Goal: Communication & Community: Share content

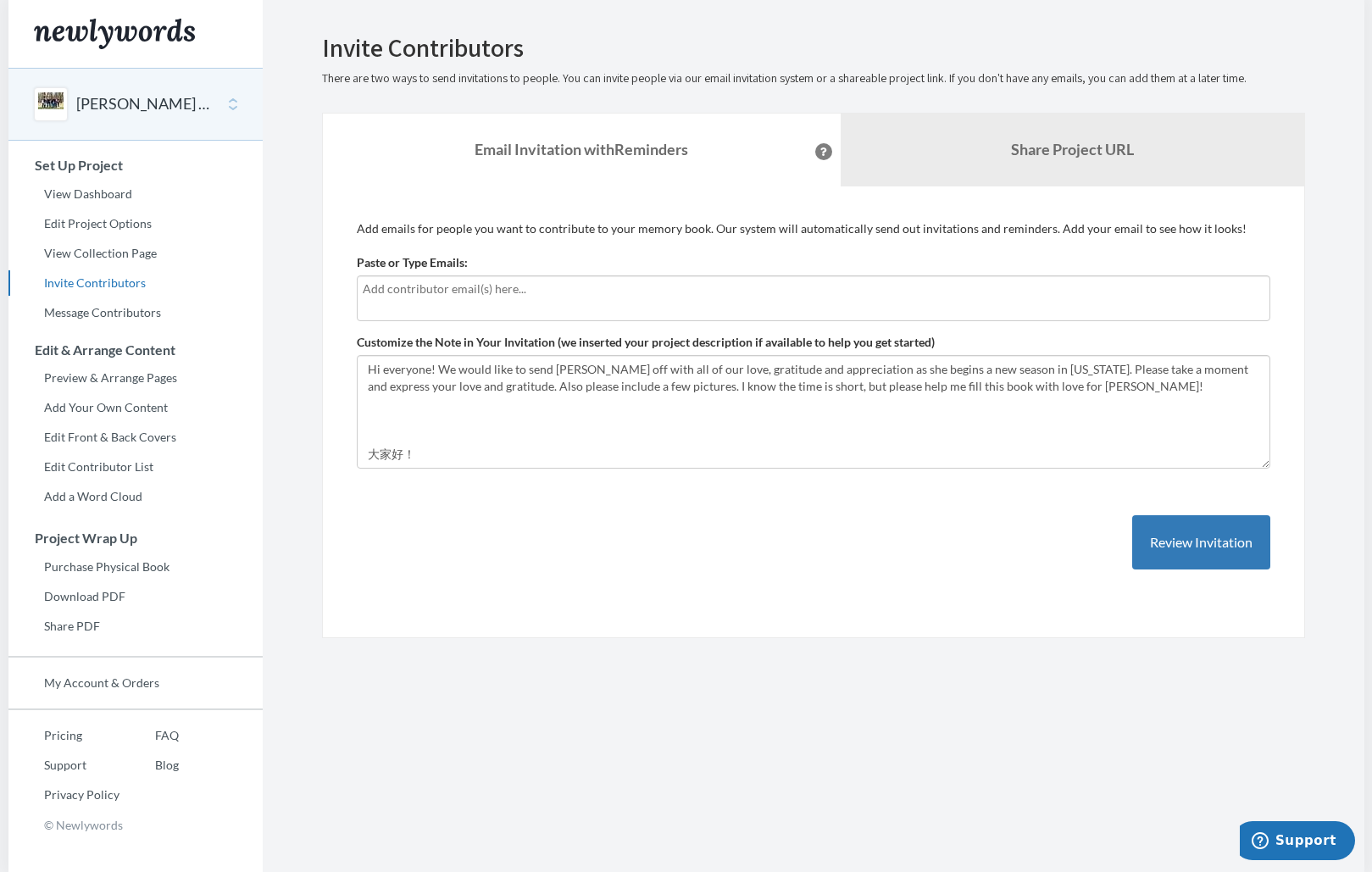
click at [387, 290] on input "text" at bounding box center [814, 289] width 902 height 19
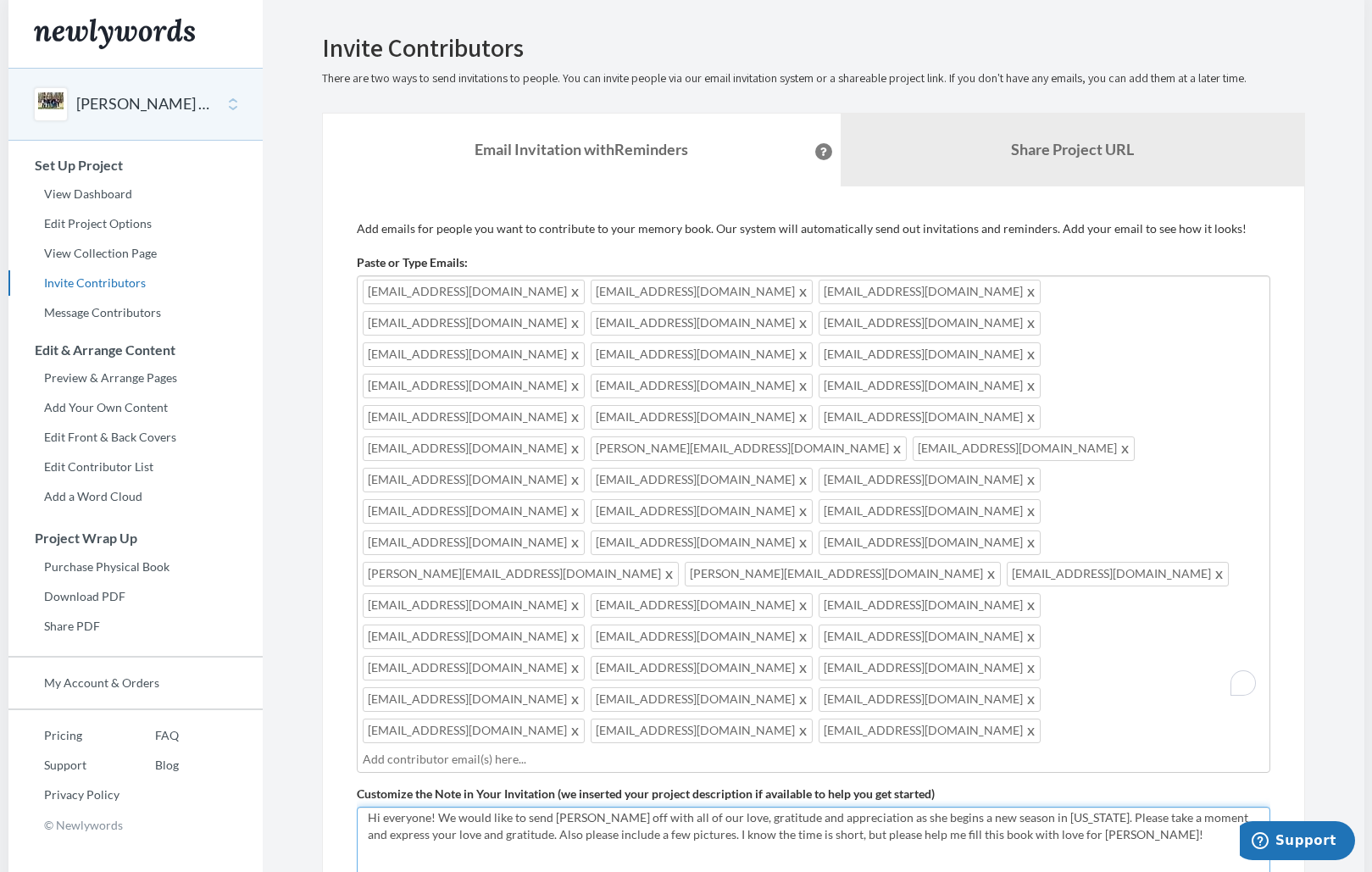
scroll to position [9, 0]
drag, startPoint x: 365, startPoint y: 692, endPoint x: 367, endPoint y: 679, distance: 13.2
click at [367, 806] on textarea "Hi everyone! We would like to send [PERSON_NAME] off with all of our love, grat…" at bounding box center [813, 863] width 913 height 113
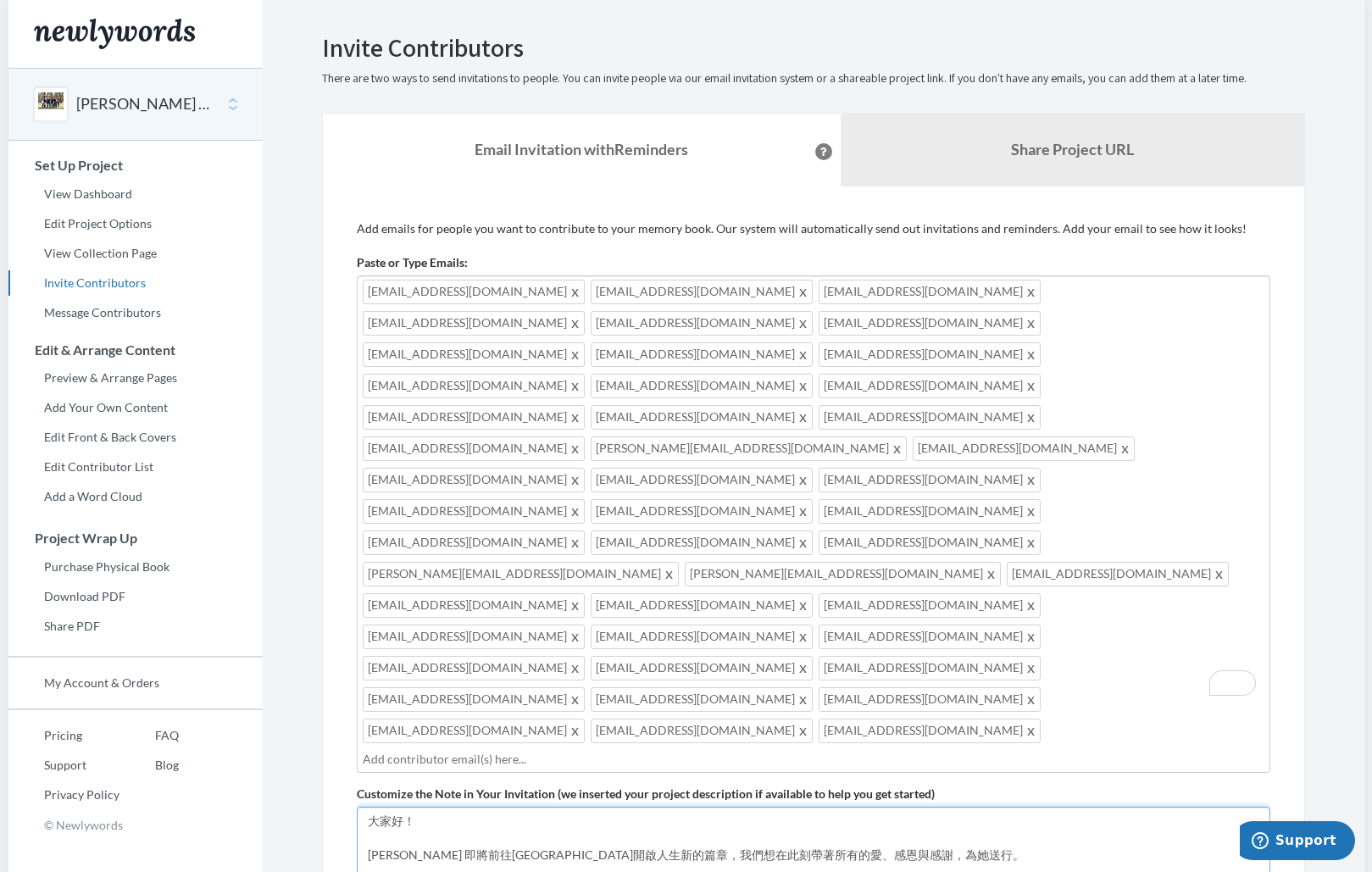
scroll to position [51, 0]
type textarea "Hi everyone! We would like to send [PERSON_NAME] off with all of our love, grat…"
click at [812, 749] on input "text" at bounding box center [814, 759] width 902 height 19
type input "[EMAIL_ADDRESS][DOMAIN_NAME]"
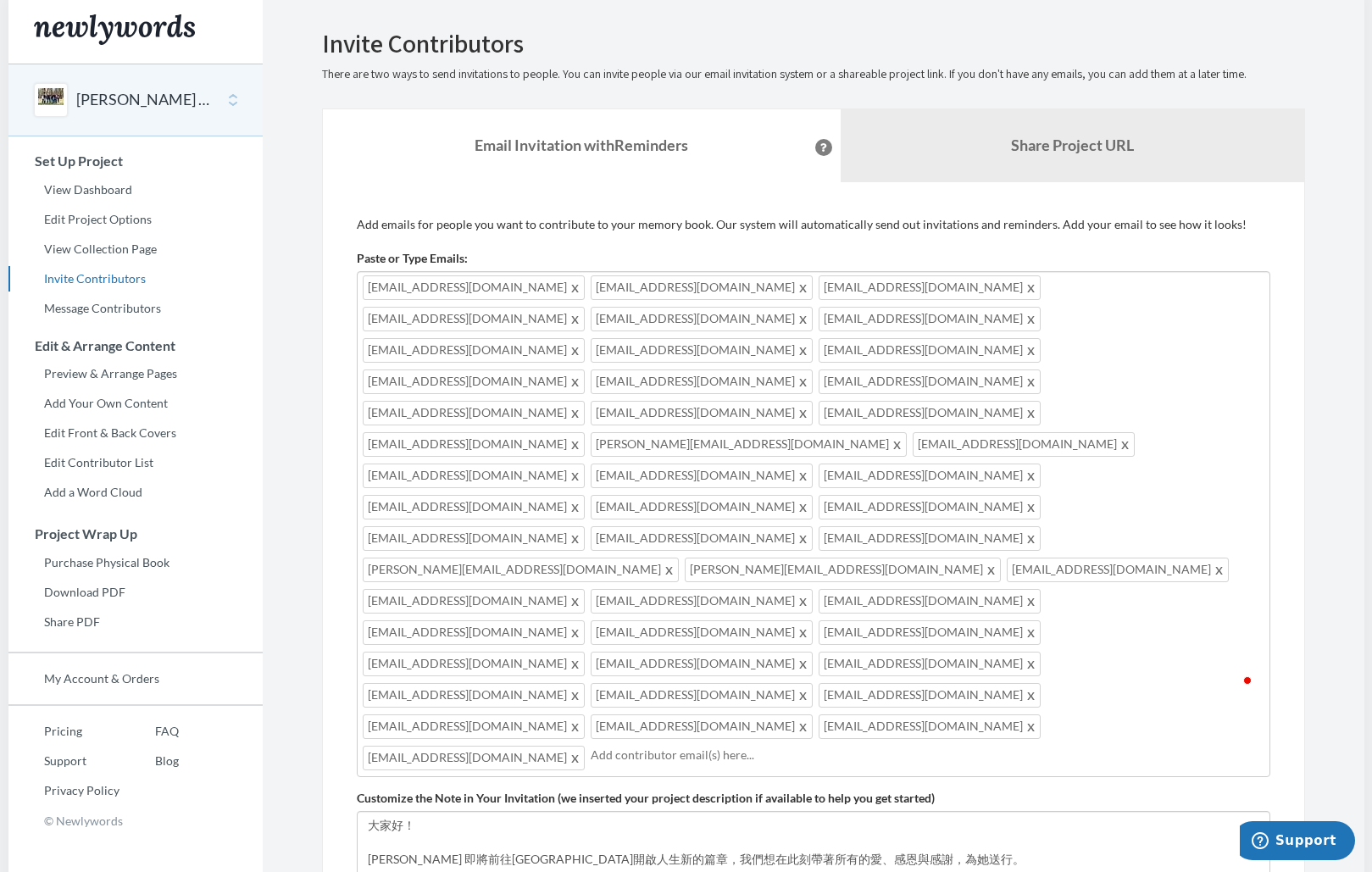
scroll to position [6, 0]
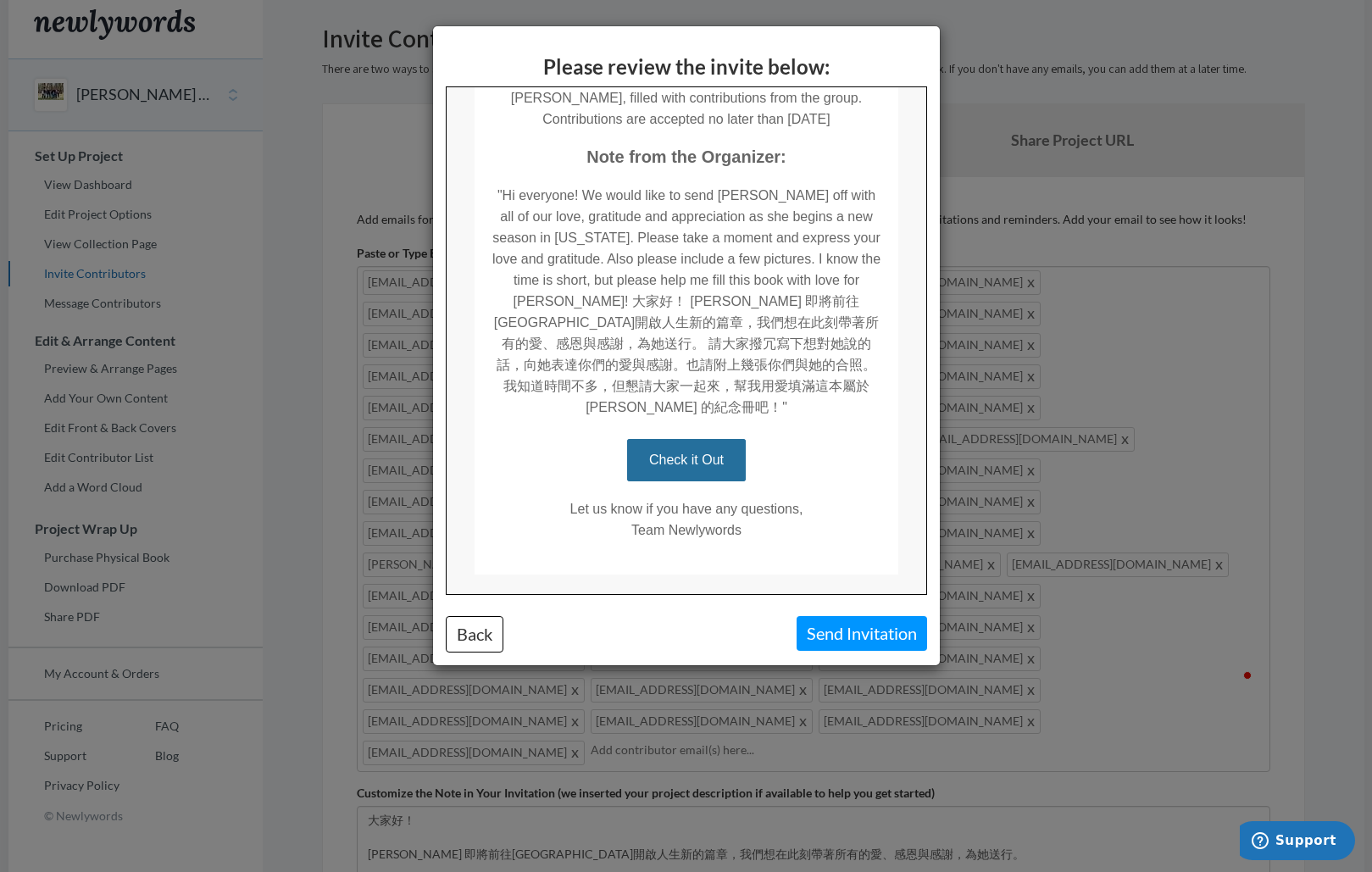
scroll to position [257, 0]
click at [702, 447] on link "Check it Out" at bounding box center [684, 457] width 118 height 43
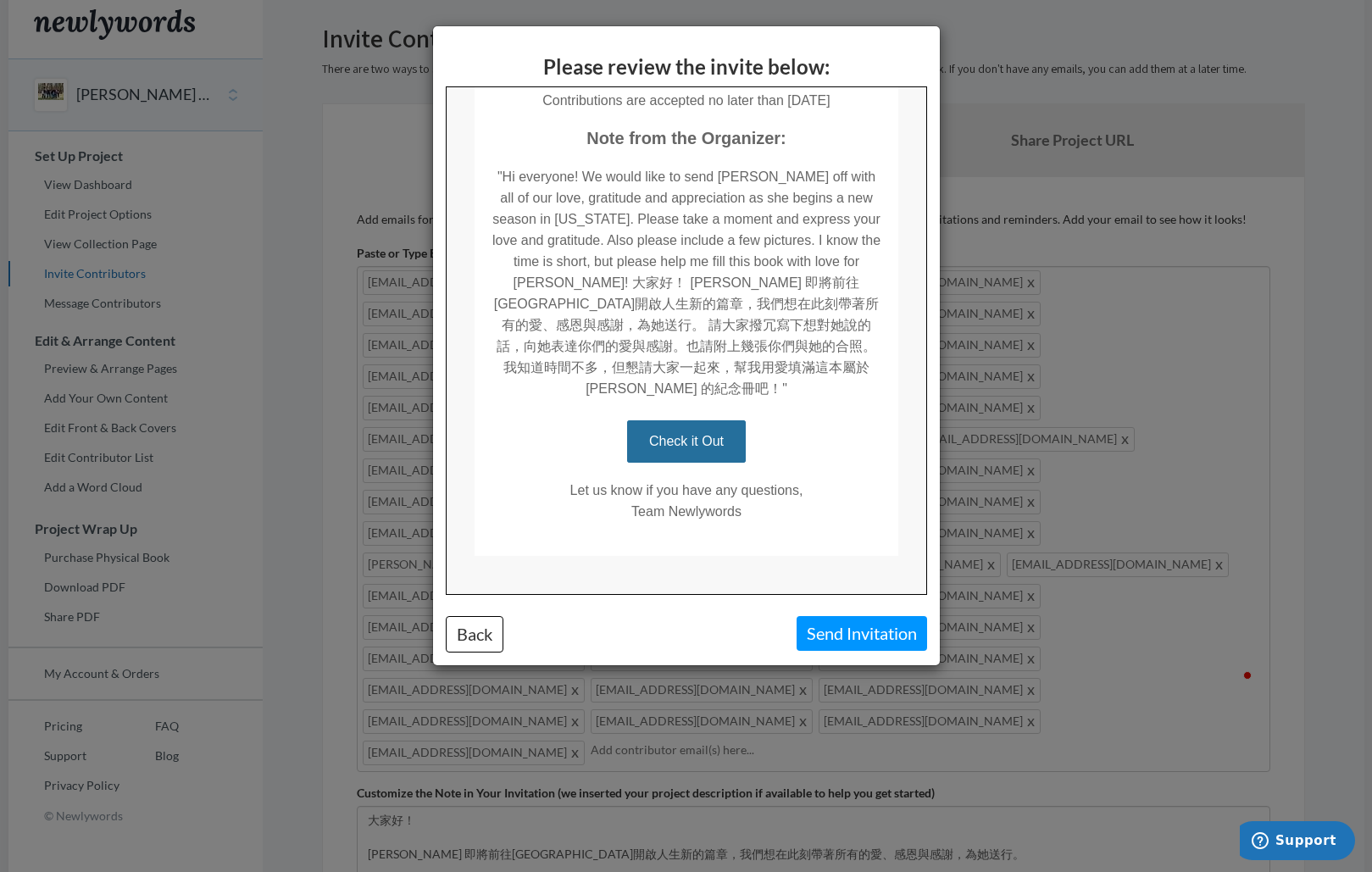
scroll to position [269, 0]
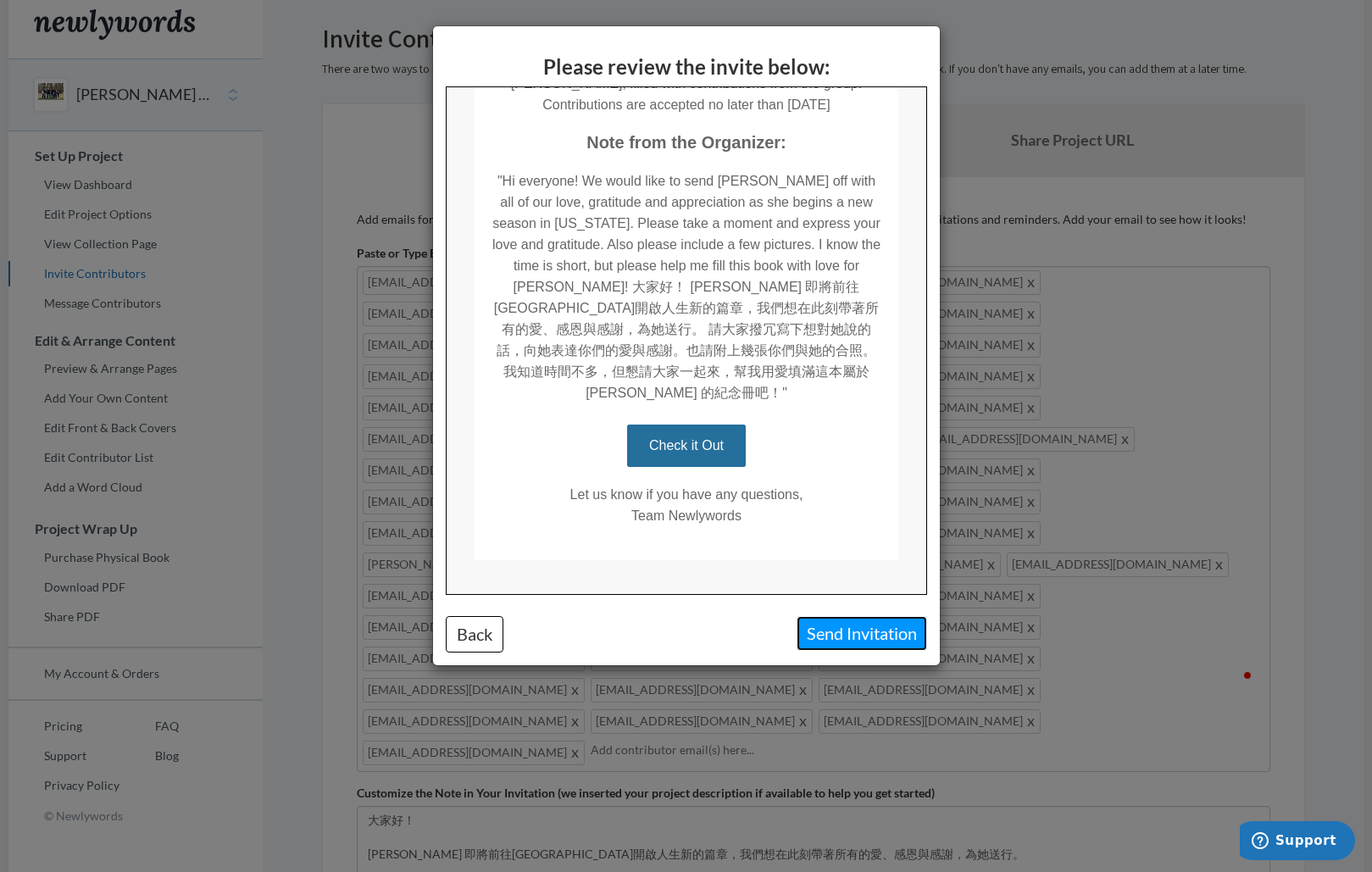
click at [871, 635] on button "Send Invitation" at bounding box center [861, 633] width 130 height 35
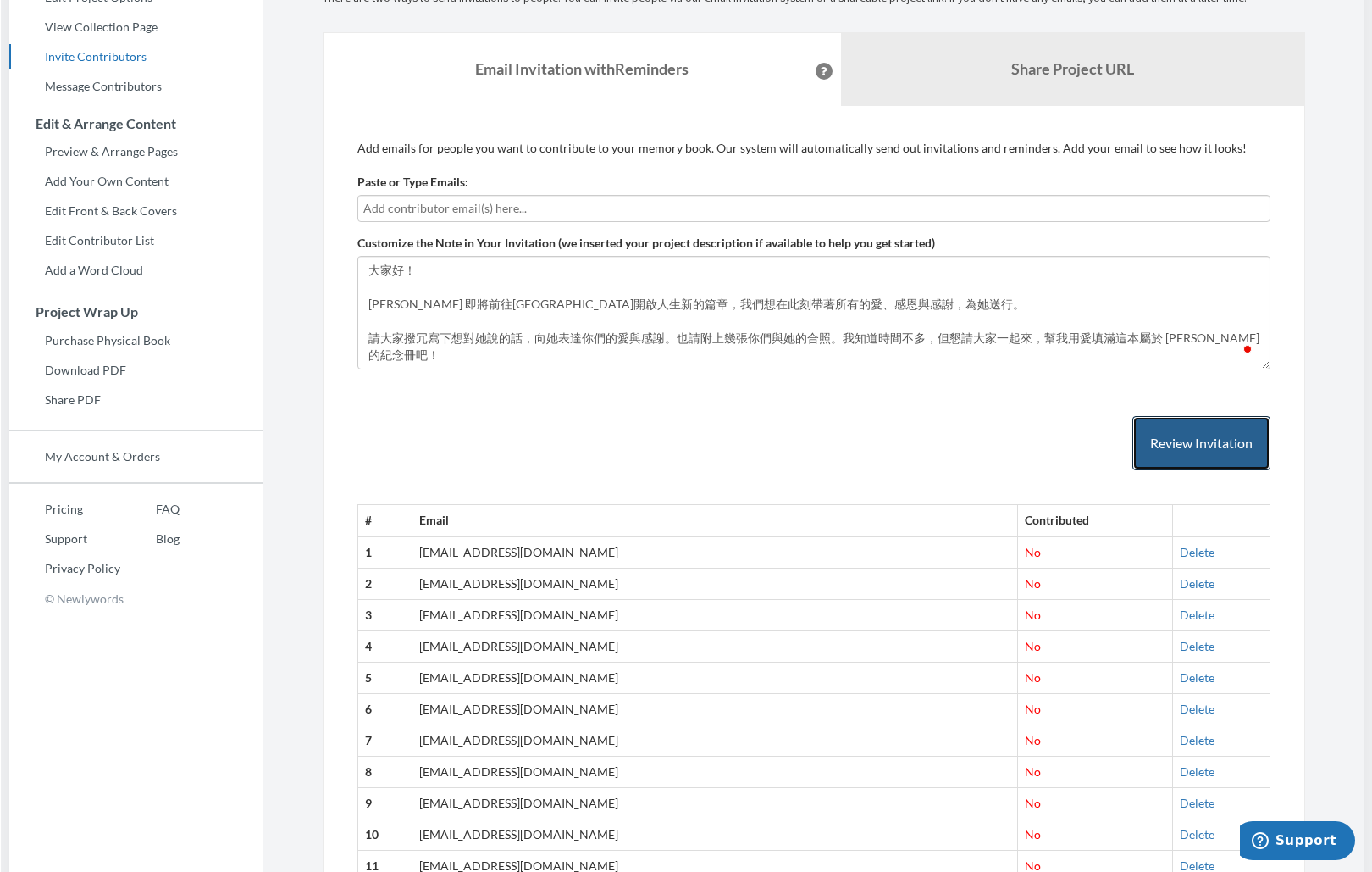
scroll to position [0, 0]
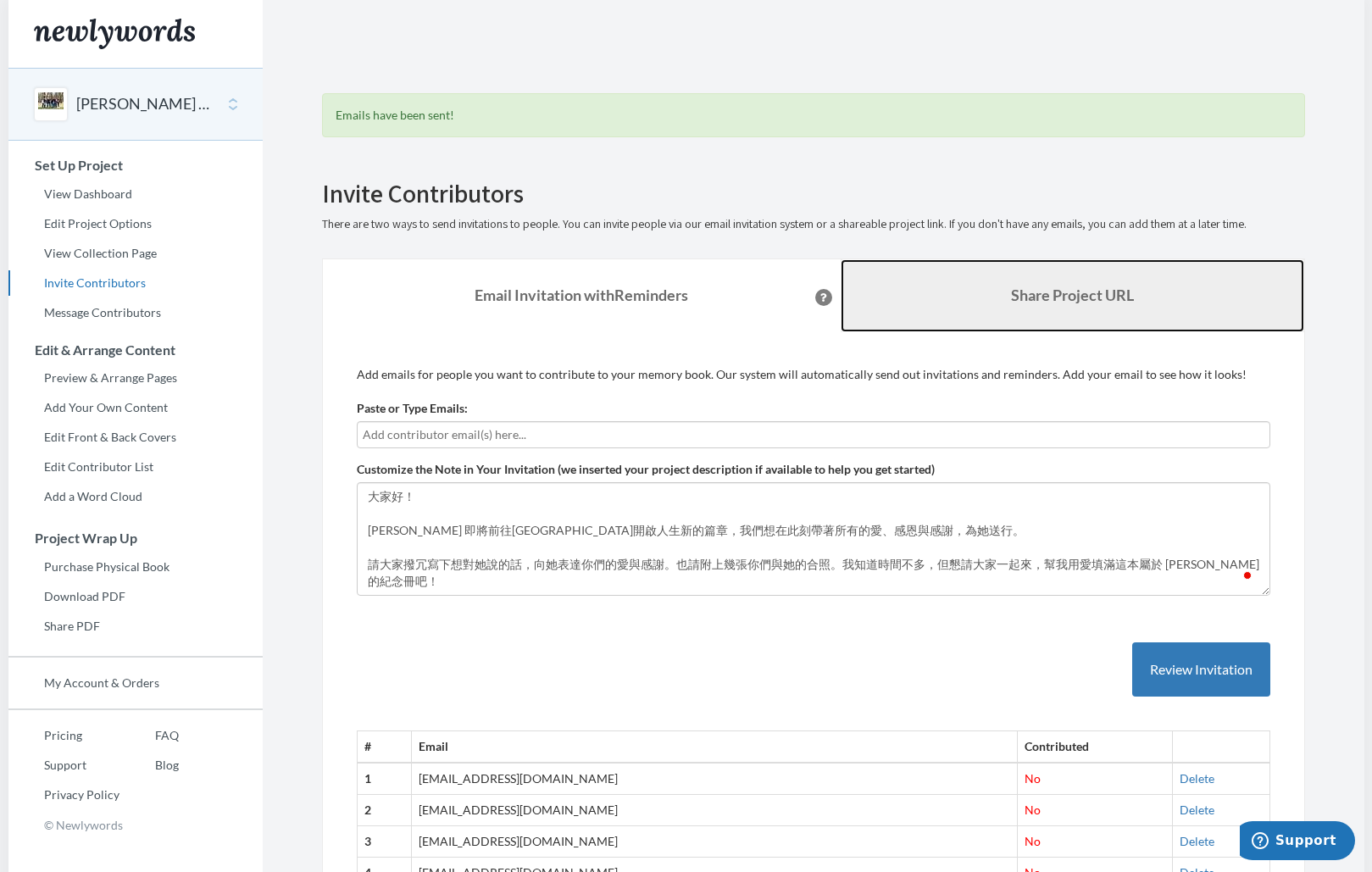
click at [1023, 289] on b "Share Project URL" at bounding box center [1072, 295] width 123 height 19
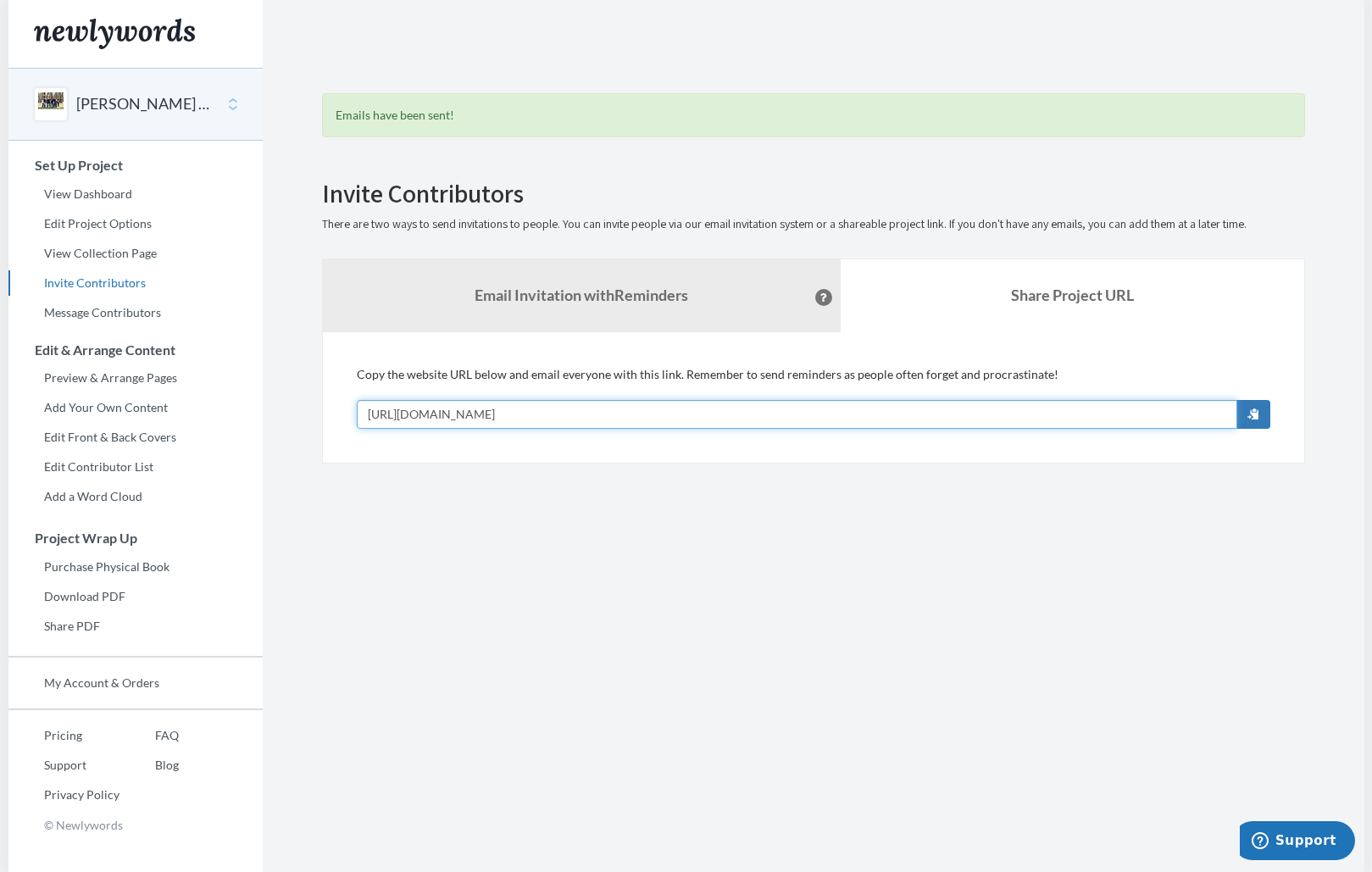
drag, startPoint x: 368, startPoint y: 412, endPoint x: 603, endPoint y: 423, distance: 235.3
click at [603, 423] on input "[URL][DOMAIN_NAME]" at bounding box center [797, 414] width 881 height 29
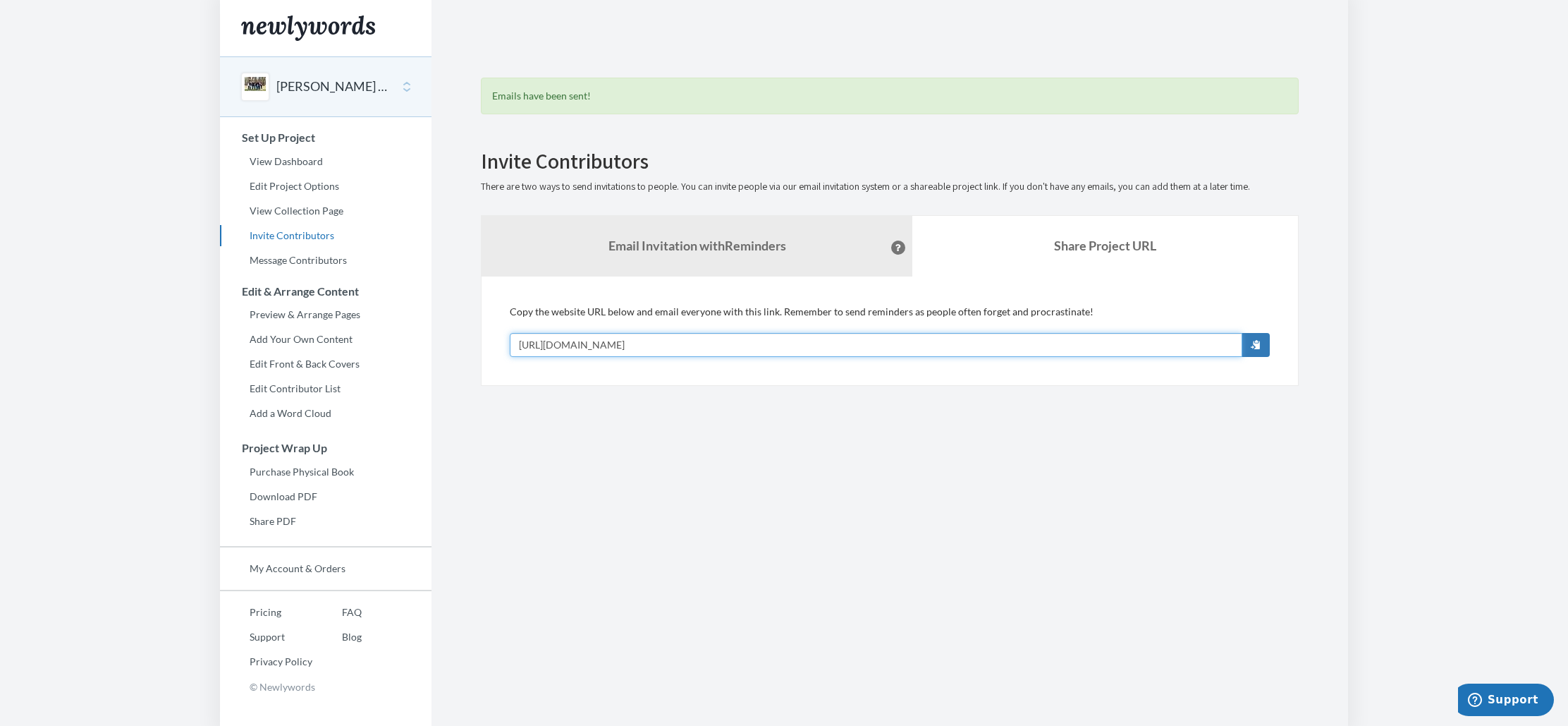
click at [773, 350] on input "[URL][DOMAIN_NAME]" at bounding box center [876, 345] width 733 height 24
